Goal: Find specific page/section: Find specific page/section

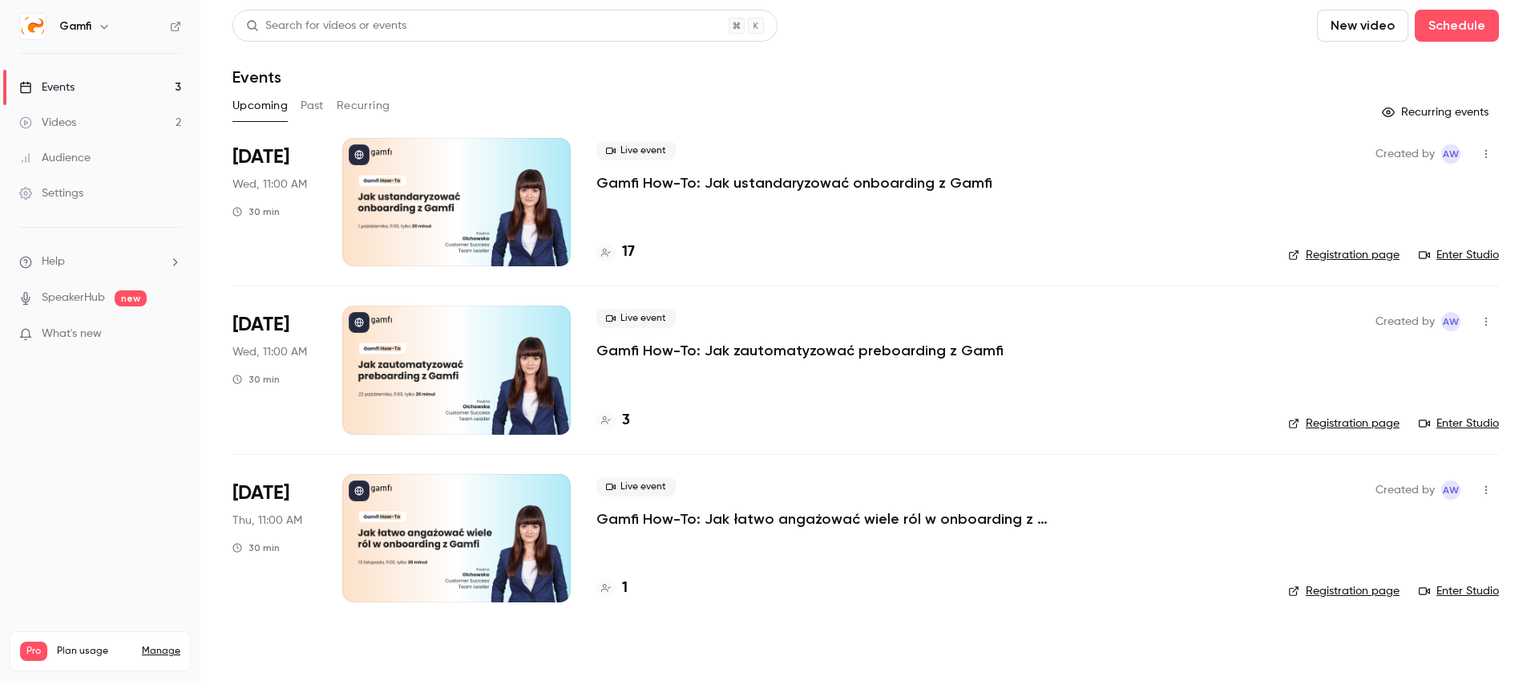
click at [836, 184] on p "Gamfi How-To: Jak ustandaryzować onboarding z Gamfi" at bounding box center [794, 182] width 396 height 19
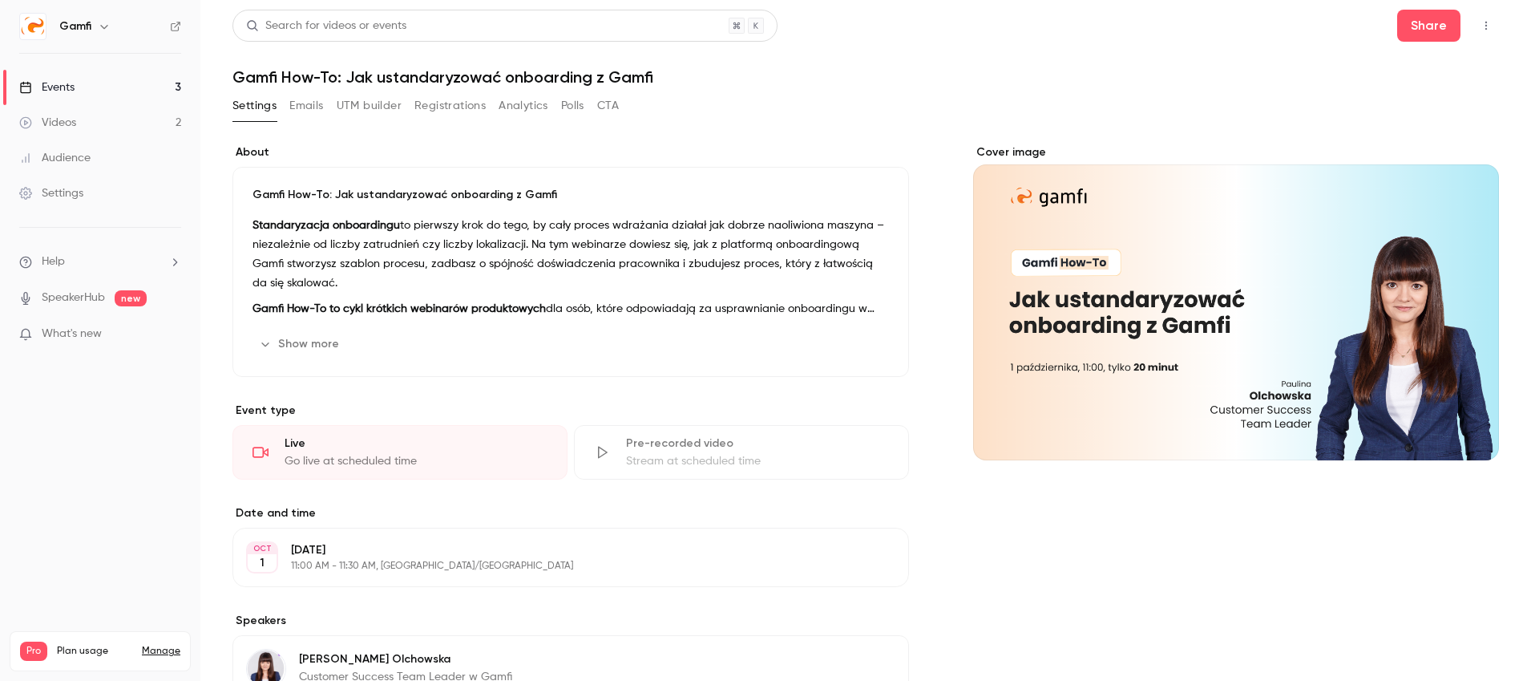
scroll to position [9, 0]
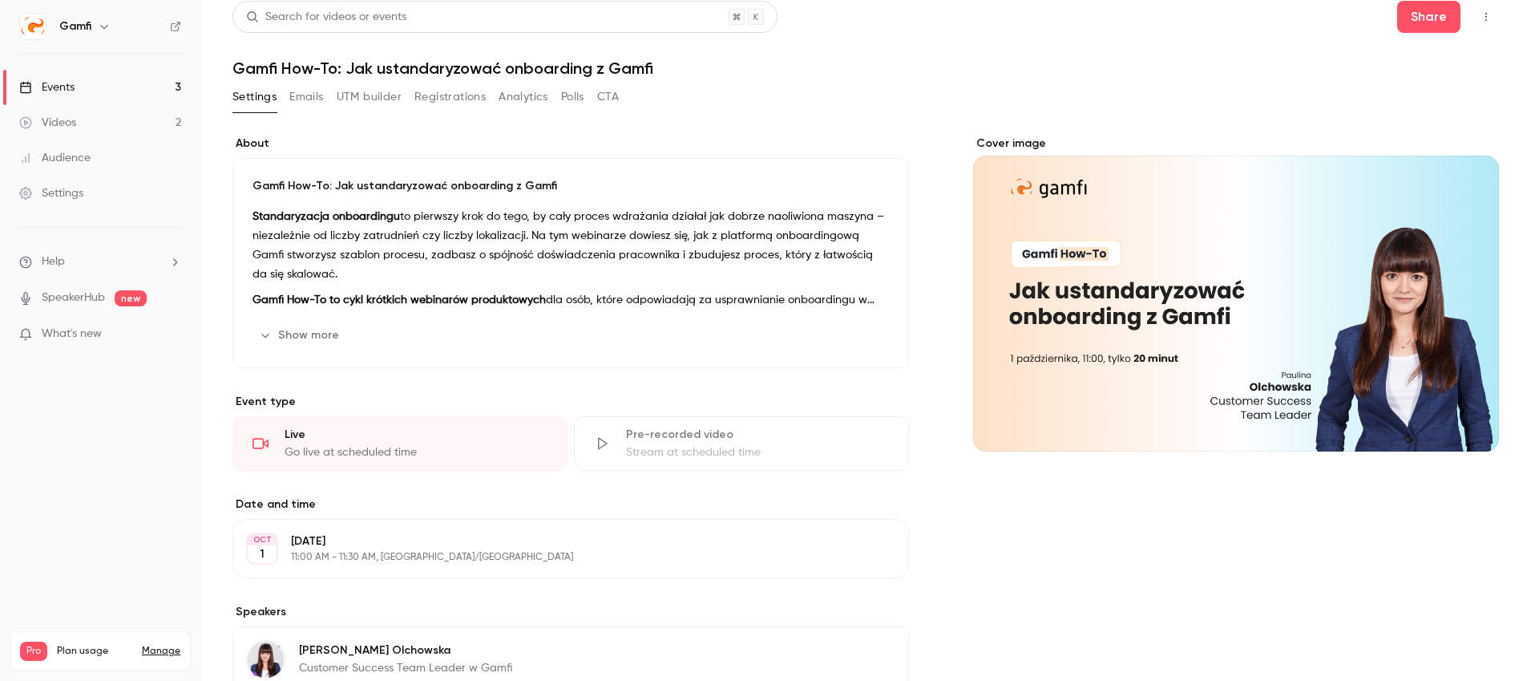
click at [352, 96] on button "UTM builder" at bounding box center [369, 97] width 65 height 26
